Goal: Task Accomplishment & Management: Manage account settings

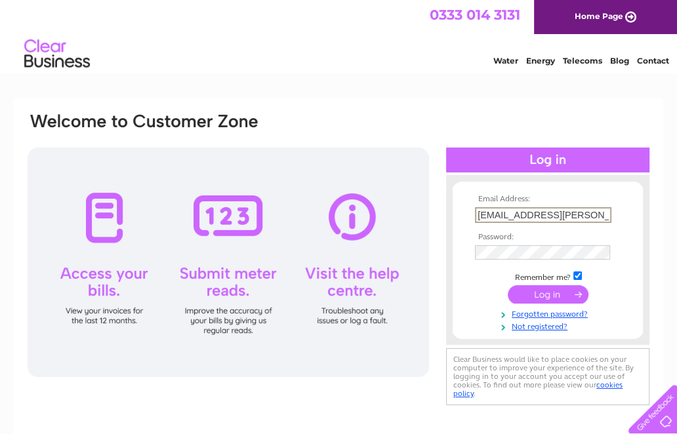
type input "[EMAIL_ADDRESS][PERSON_NAME][DOMAIN_NAME]"
click at [552, 292] on input "submit" at bounding box center [547, 293] width 81 height 18
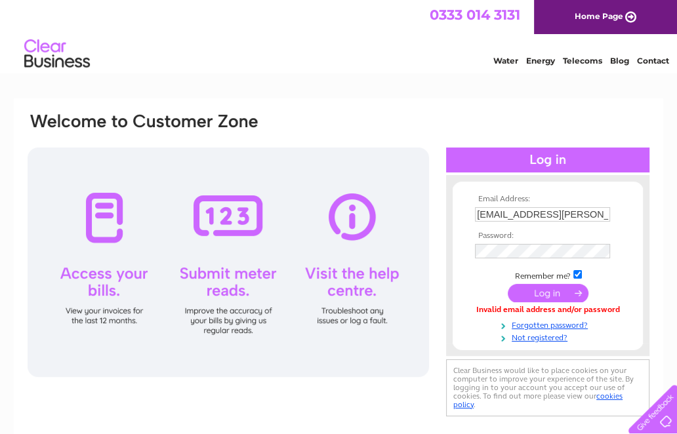
click at [539, 298] on input "submit" at bounding box center [547, 293] width 81 height 18
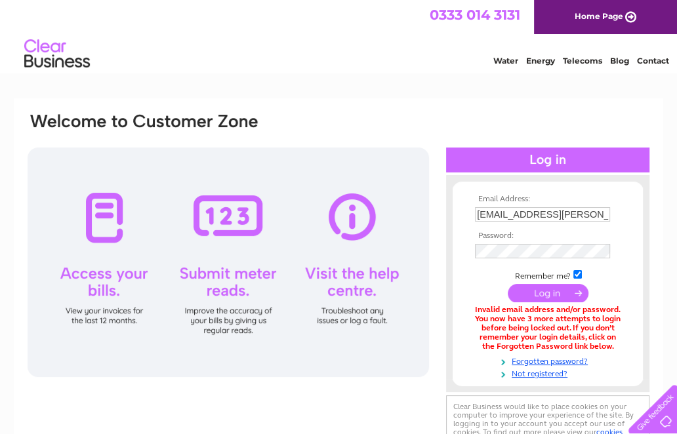
click at [534, 292] on input "submit" at bounding box center [547, 293] width 81 height 18
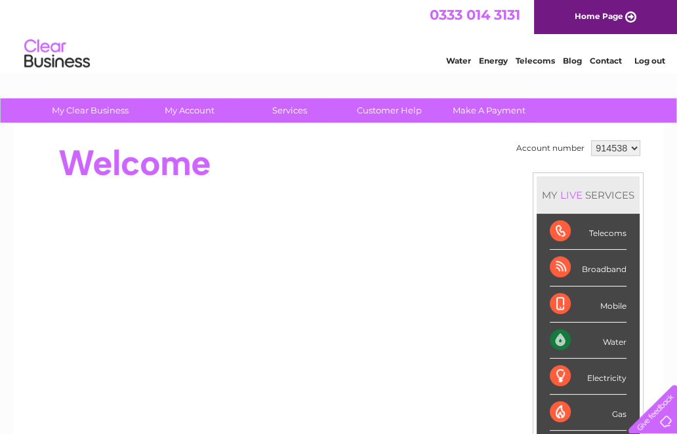
click at [552, 339] on div "Water" at bounding box center [587, 341] width 77 height 36
click at [610, 340] on div "Water" at bounding box center [587, 341] width 77 height 36
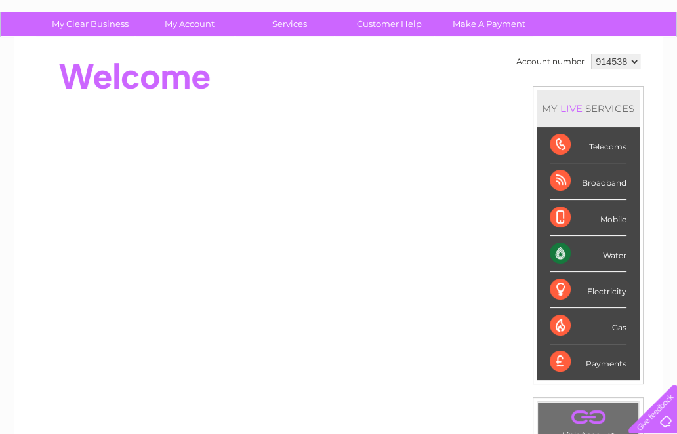
scroll to position [73, 0]
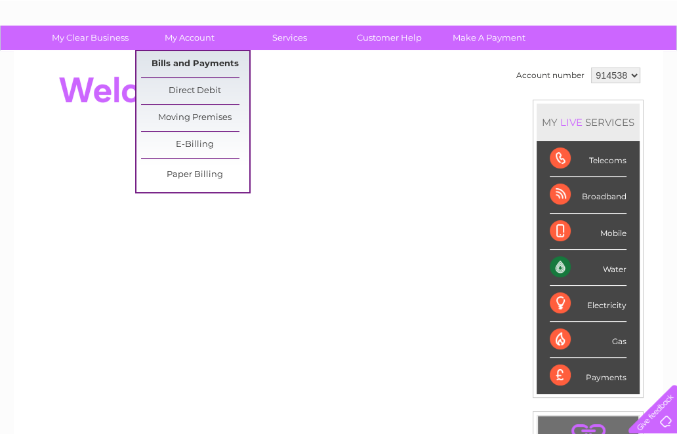
click at [182, 58] on link "Bills and Payments" at bounding box center [195, 64] width 108 height 26
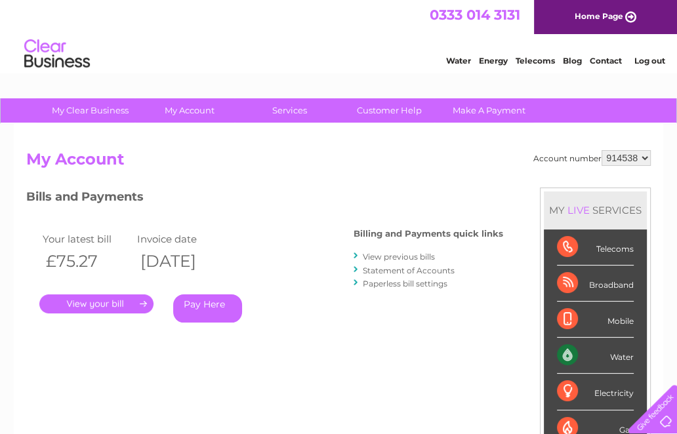
click at [396, 254] on link "View previous bills" at bounding box center [399, 257] width 72 height 10
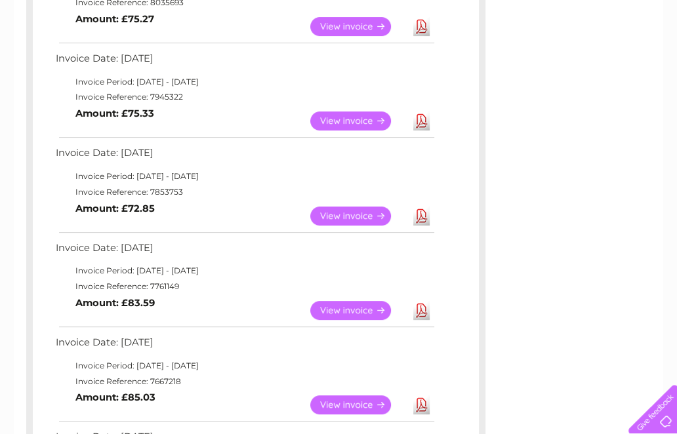
scroll to position [300, 0]
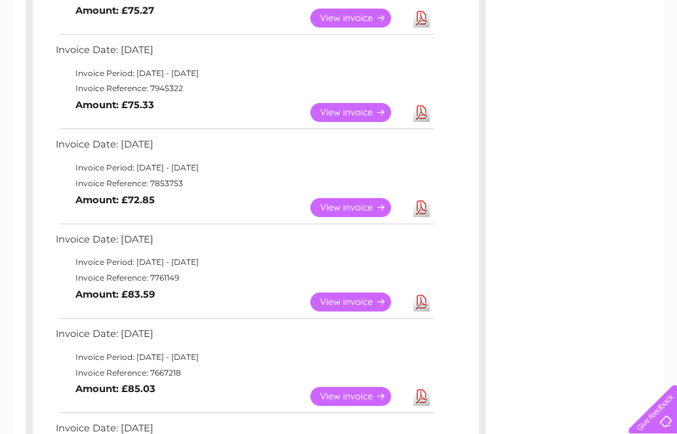
click at [363, 208] on link "View" at bounding box center [358, 207] width 96 height 19
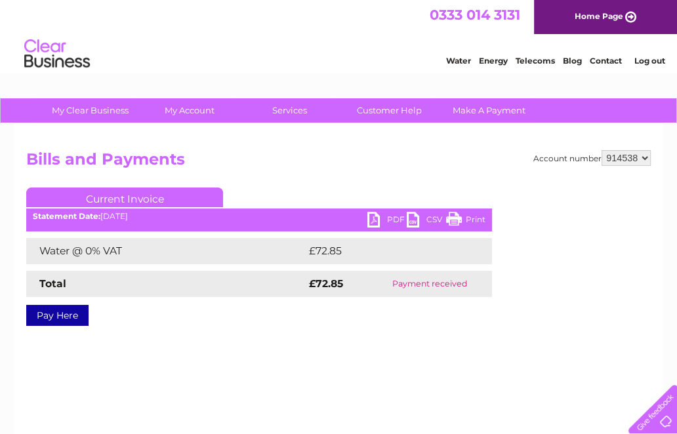
click at [372, 217] on link "PDF" at bounding box center [386, 221] width 39 height 19
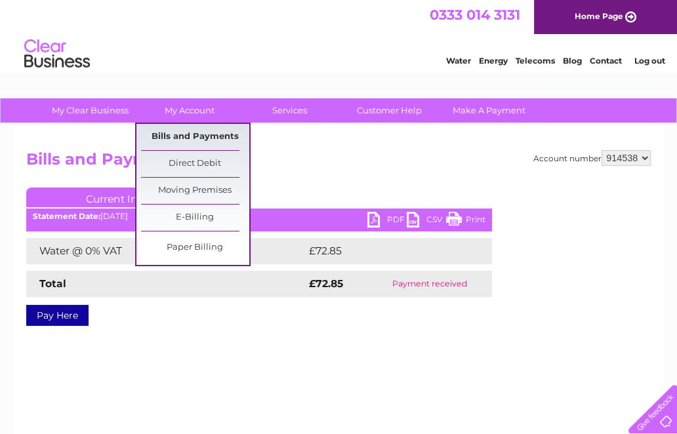
click at [191, 136] on link "Bills and Payments" at bounding box center [195, 137] width 108 height 26
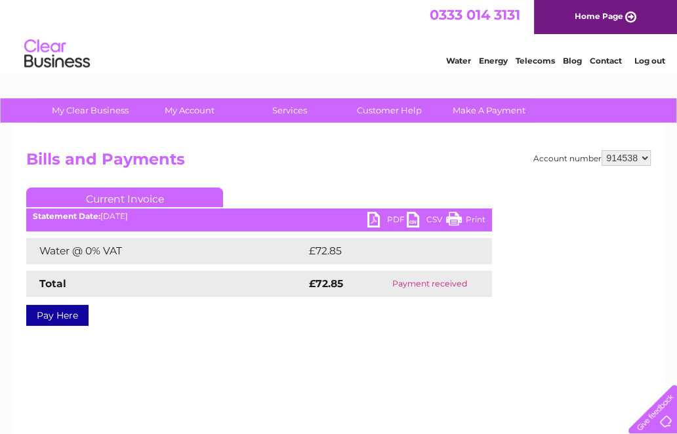
click at [412, 222] on link "CSV" at bounding box center [425, 221] width 39 height 19
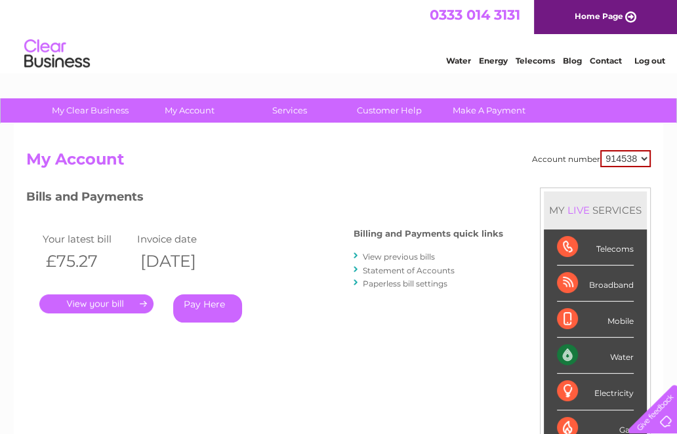
click at [69, 305] on link "." at bounding box center [96, 303] width 114 height 19
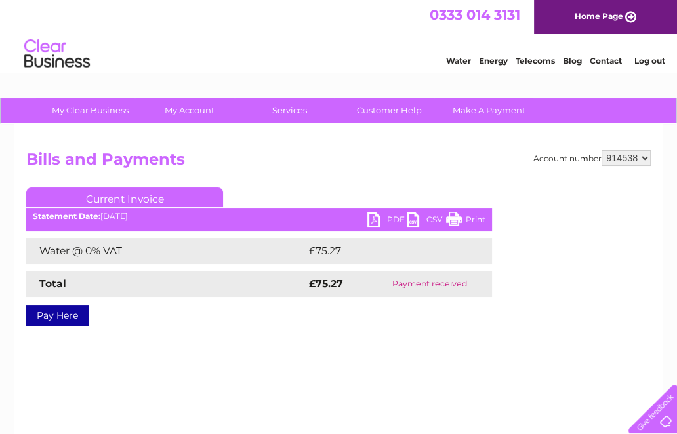
click at [374, 218] on link "PDF" at bounding box center [386, 221] width 39 height 19
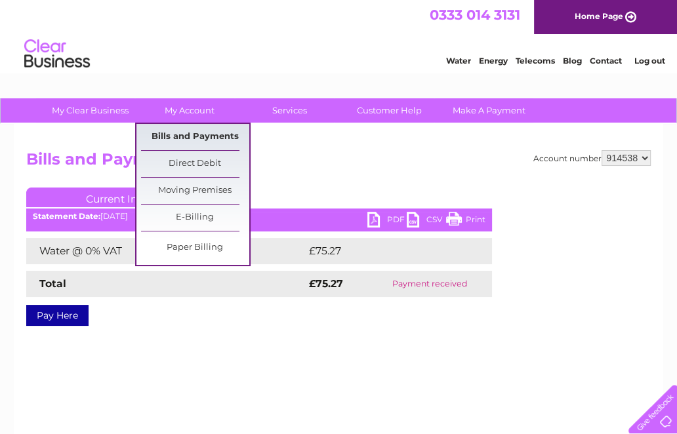
click at [187, 138] on link "Bills and Payments" at bounding box center [195, 137] width 108 height 26
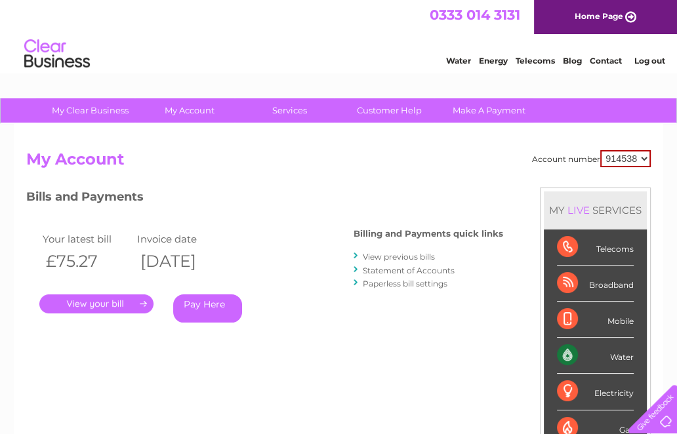
click at [404, 254] on link "View previous bills" at bounding box center [399, 257] width 72 height 10
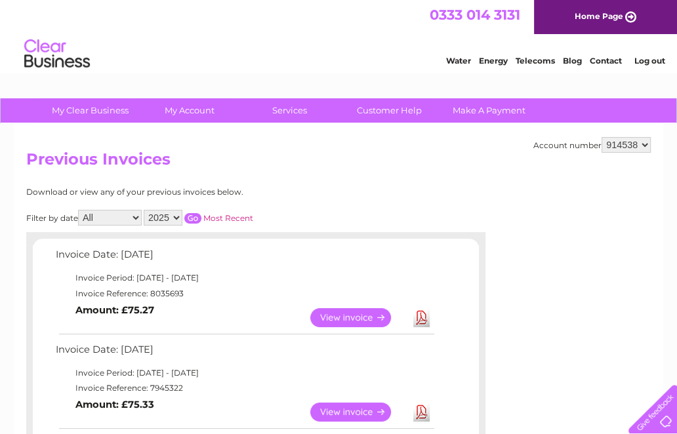
click at [353, 406] on link "View" at bounding box center [358, 412] width 96 height 19
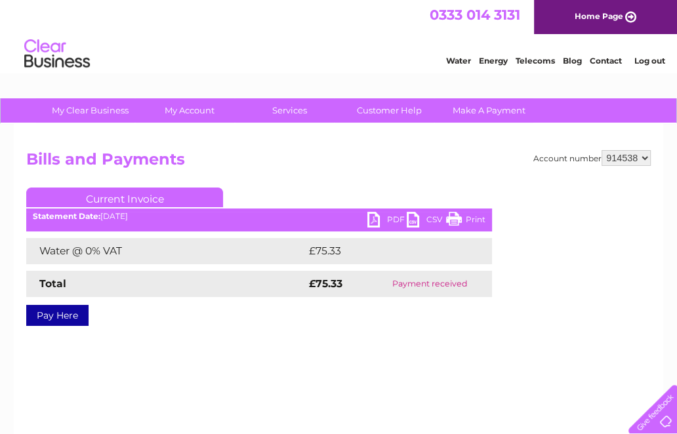
click at [370, 222] on link "PDF" at bounding box center [386, 221] width 39 height 19
